Goal: Task Accomplishment & Management: Use online tool/utility

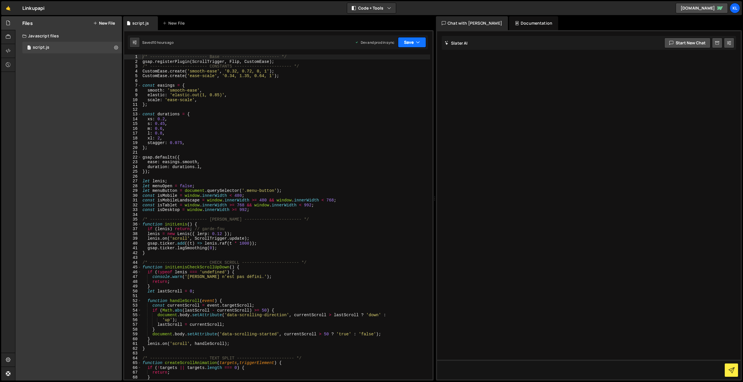
click at [348, 43] on button "Save" at bounding box center [412, 42] width 28 height 10
drag, startPoint x: 393, startPoint y: 82, endPoint x: 392, endPoint y: 79, distance: 3.8
click at [348, 82] on div "10 hours ago" at bounding box center [382, 81] width 21 height 5
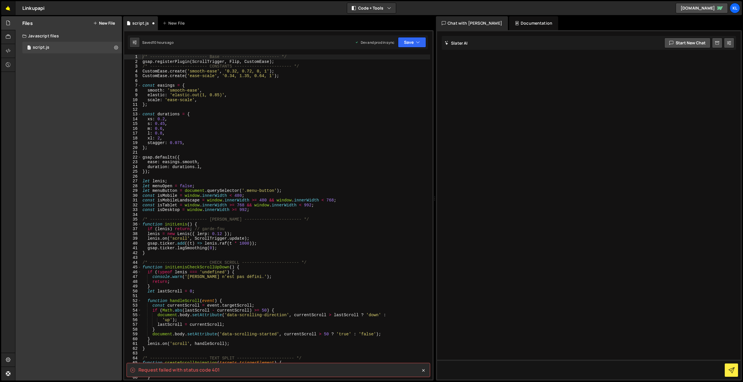
click at [13, 8] on link "🤙" at bounding box center [8, 8] width 14 height 14
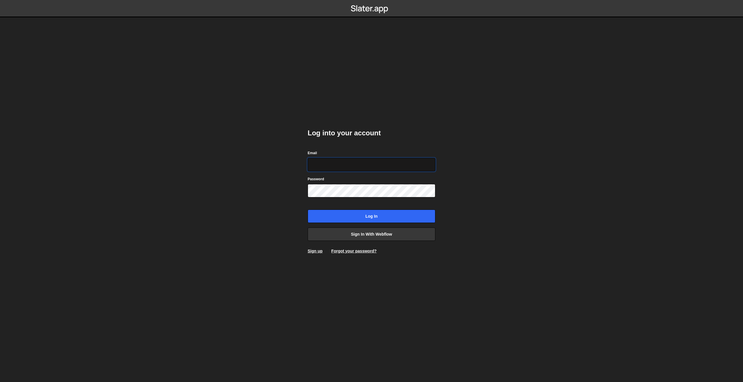
click at [326, 165] on input "Email" at bounding box center [372, 164] width 128 height 13
type input "clem.deodat@gmail.com"
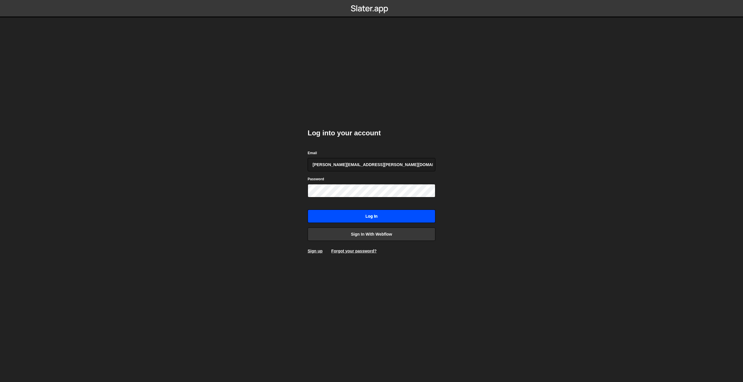
click at [375, 220] on input "Log in" at bounding box center [372, 216] width 128 height 13
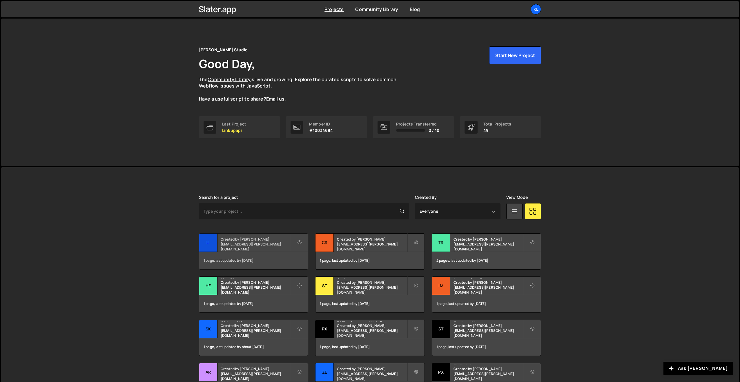
click at [233, 253] on div "1 page, last updated by 5 days ago" at bounding box center [253, 260] width 109 height 17
